Goal: Find specific page/section: Find specific page/section

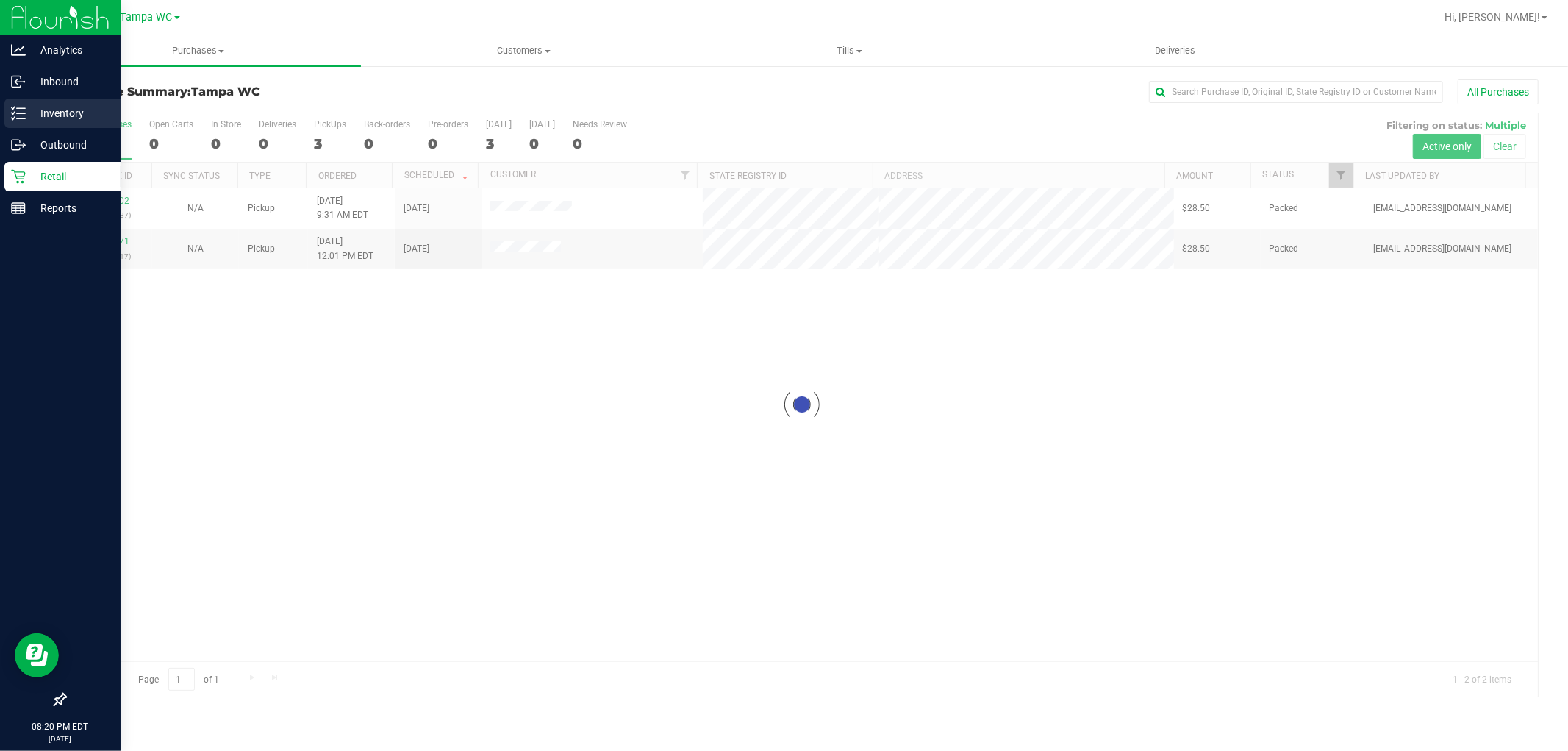
click at [38, 103] on div "Inventory" at bounding box center [62, 113] width 116 height 29
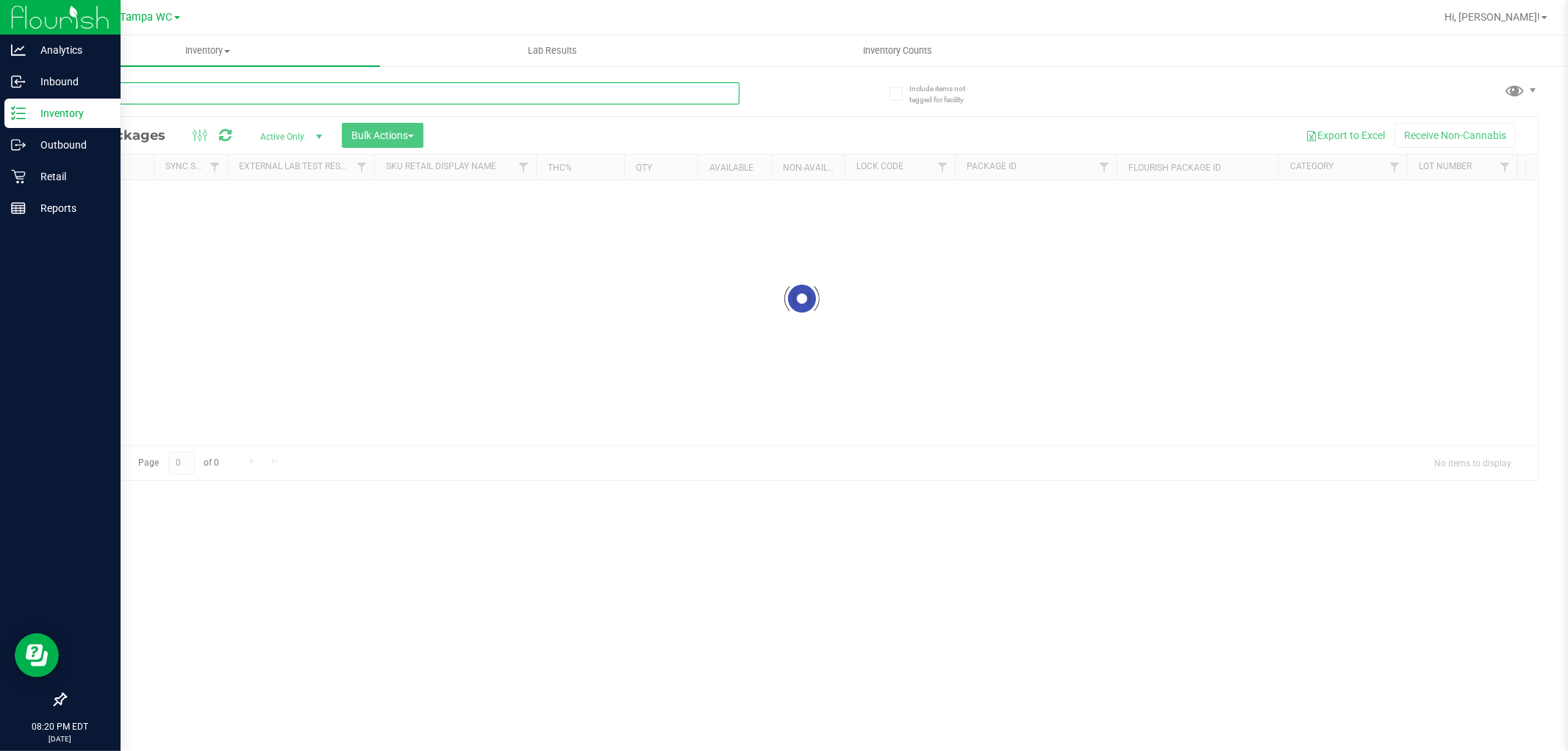
click at [123, 98] on input "text" at bounding box center [401, 94] width 675 height 22
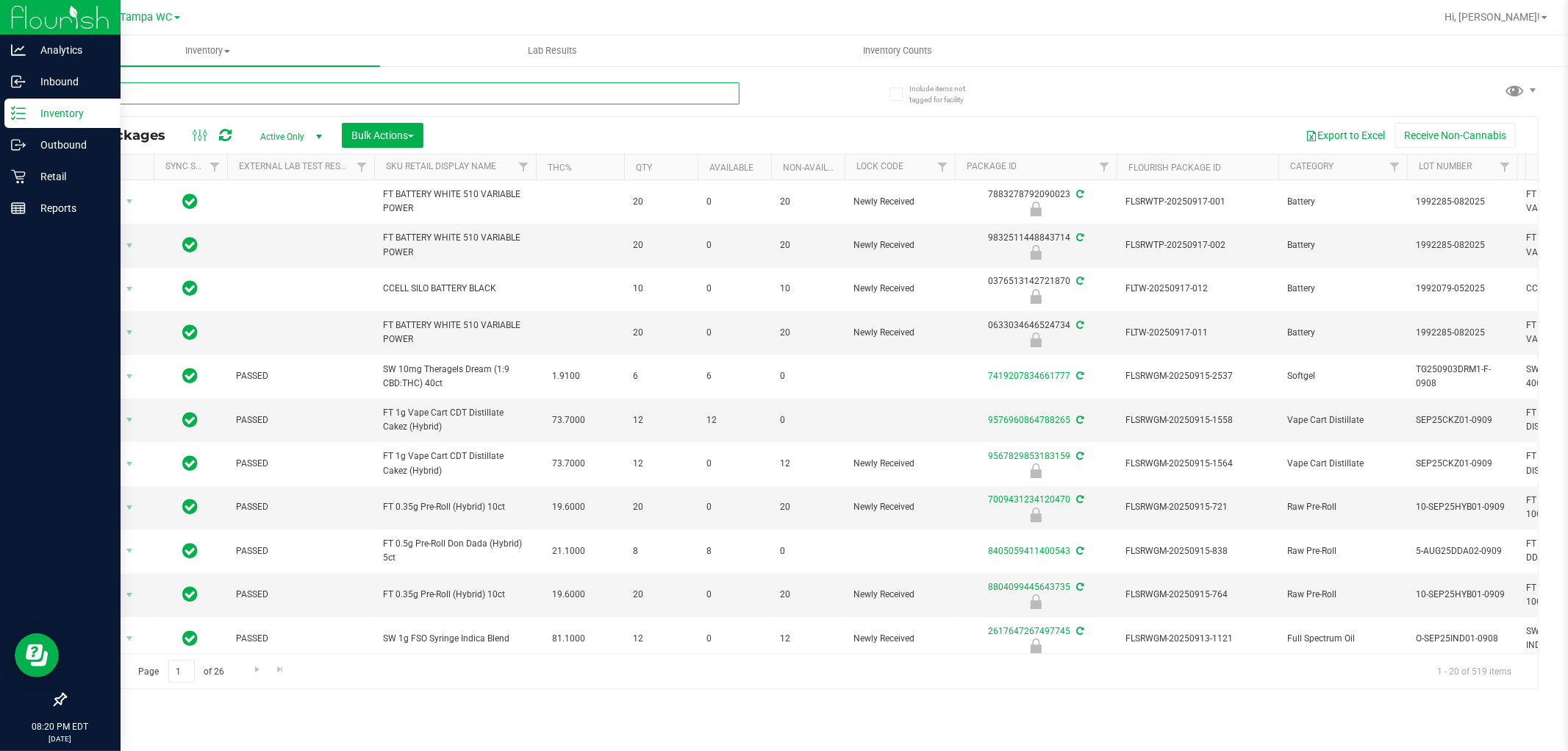
type input "mbl"
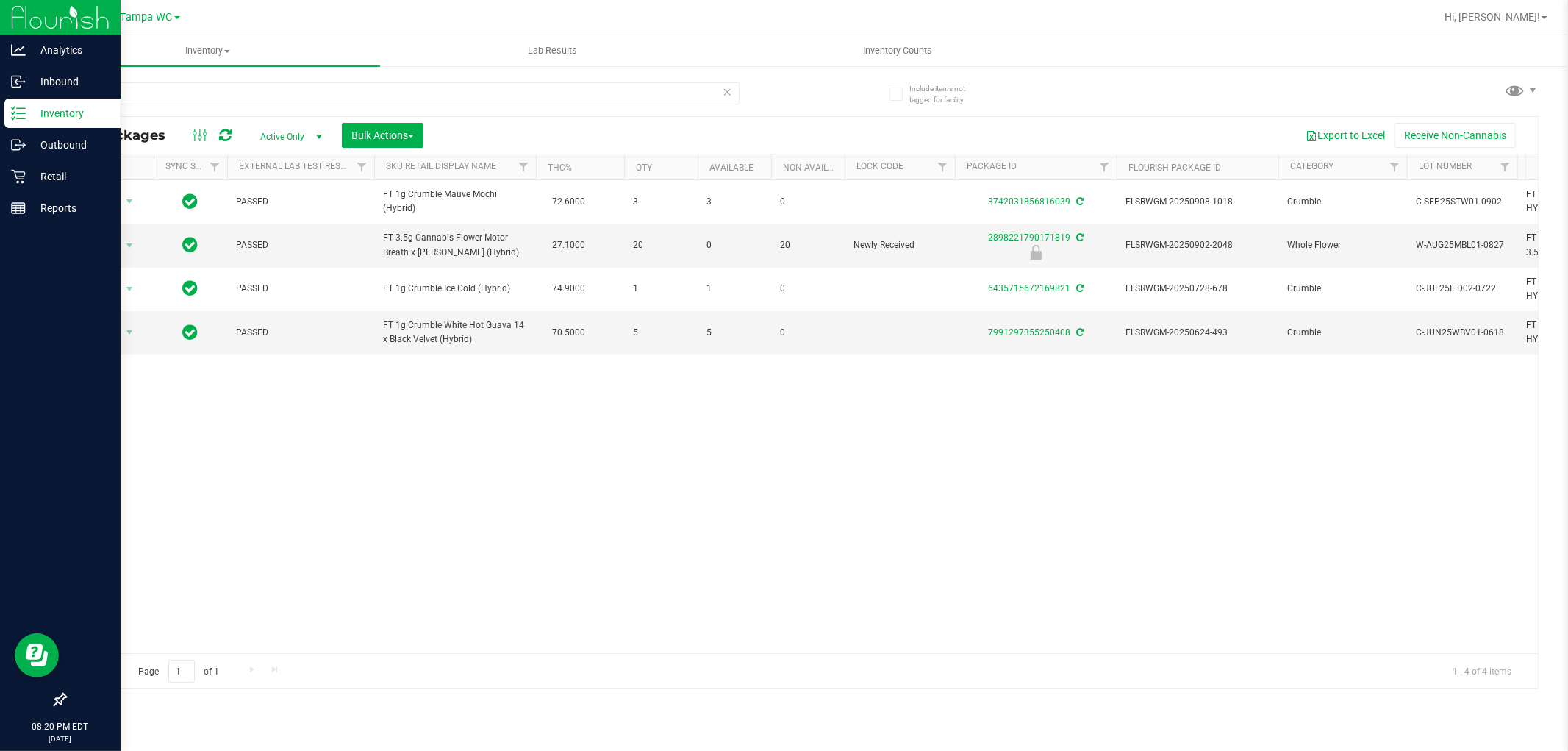
click at [732, 93] on icon at bounding box center [727, 91] width 10 height 18
